Goal: Information Seeking & Learning: Compare options

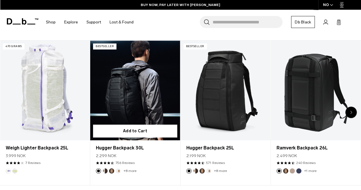
scroll to position [184, 0]
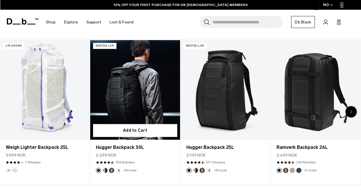
click at [153, 91] on link "Hugger Backpack 30L" at bounding box center [135, 90] width 90 height 100
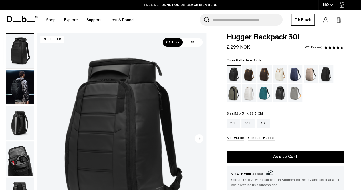
click at [281, 97] on div "Reflective Black" at bounding box center [280, 93] width 15 height 18
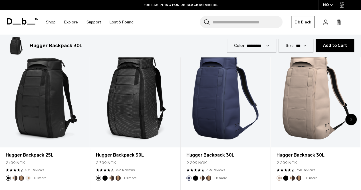
scroll to position [1198, 0]
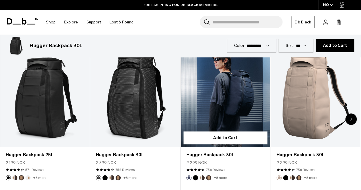
click at [227, 92] on link "Hugger Backpack 30L" at bounding box center [226, 97] width 90 height 100
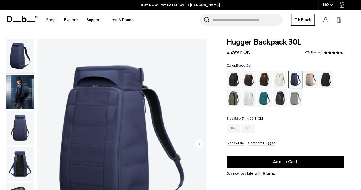
click at [236, 77] on div "Black Out" at bounding box center [234, 80] width 15 height 18
